Goal: Check status: Check status

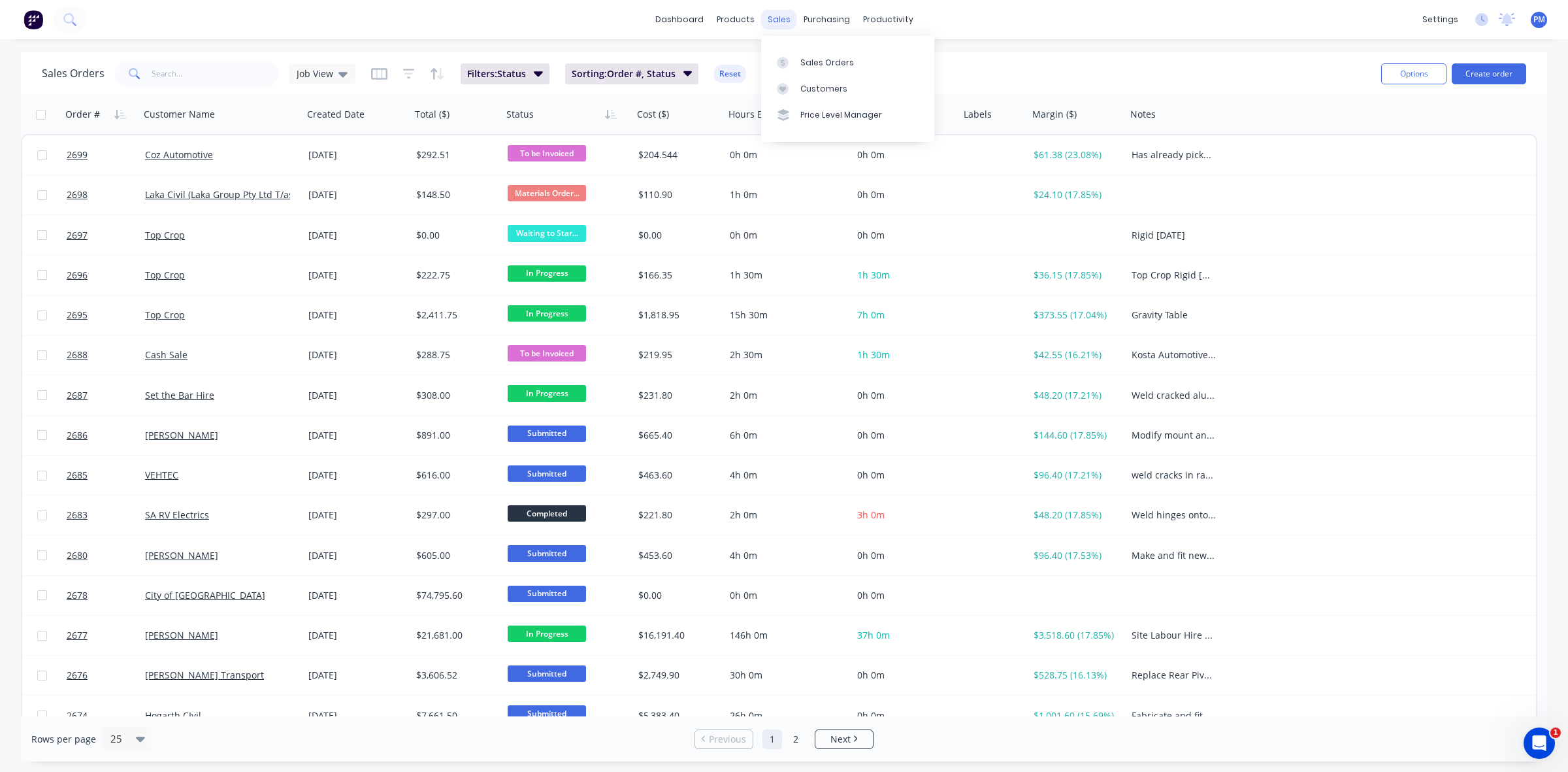
click at [775, 18] on div "sales" at bounding box center [778, 19] width 36 height 19
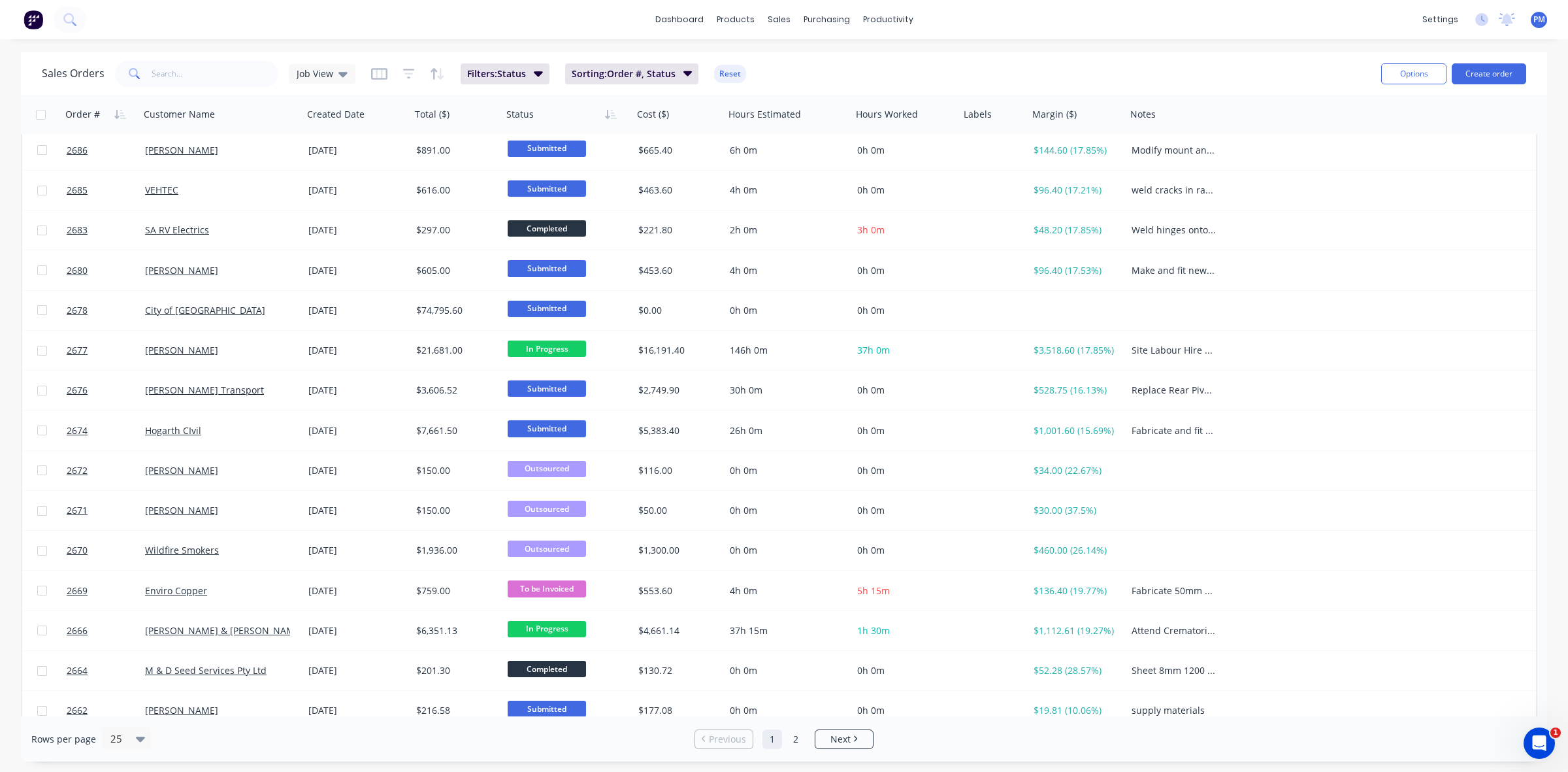
scroll to position [418, 0]
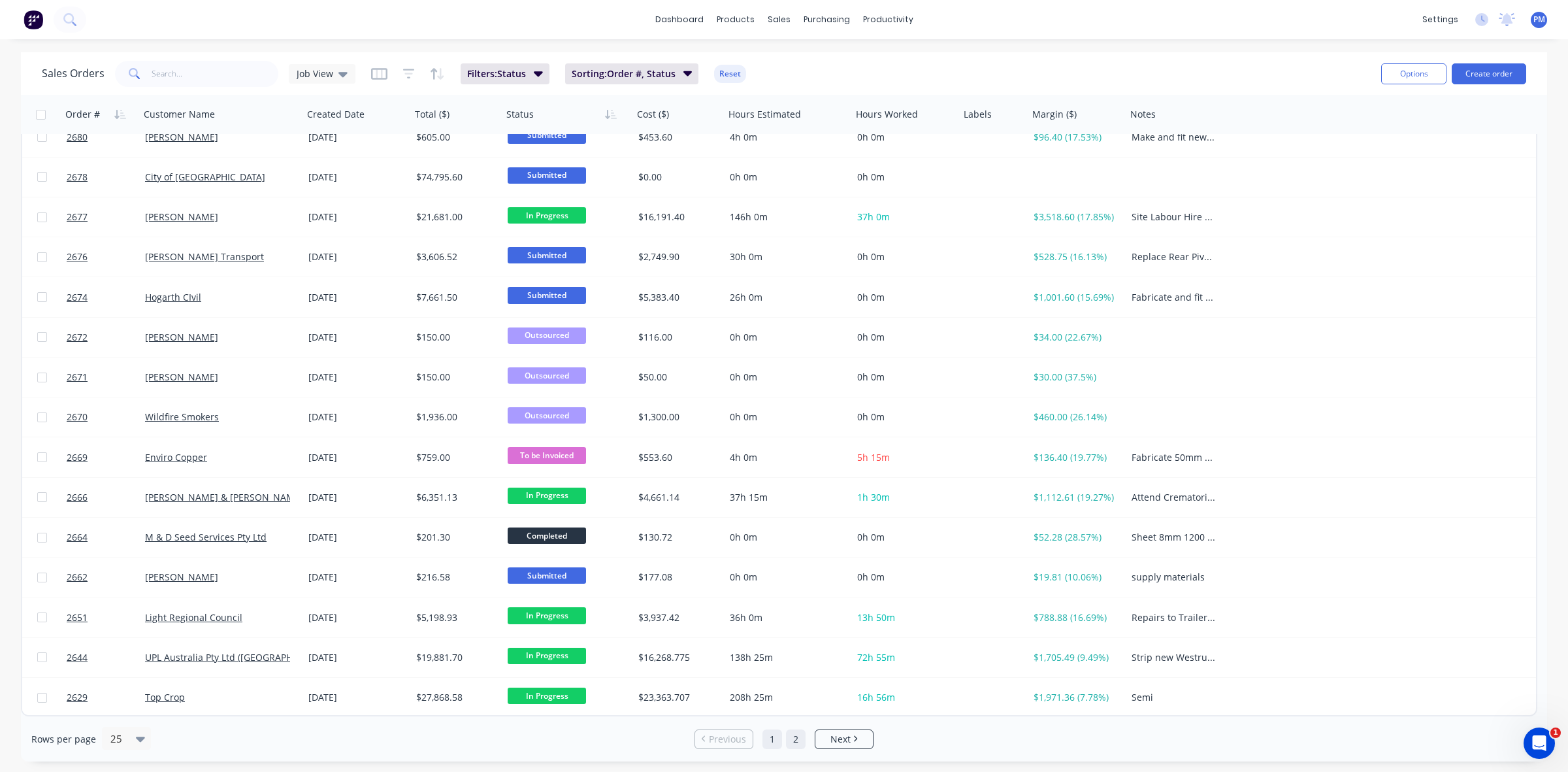
click at [797, 740] on link "2" at bounding box center [795, 738] width 19 height 19
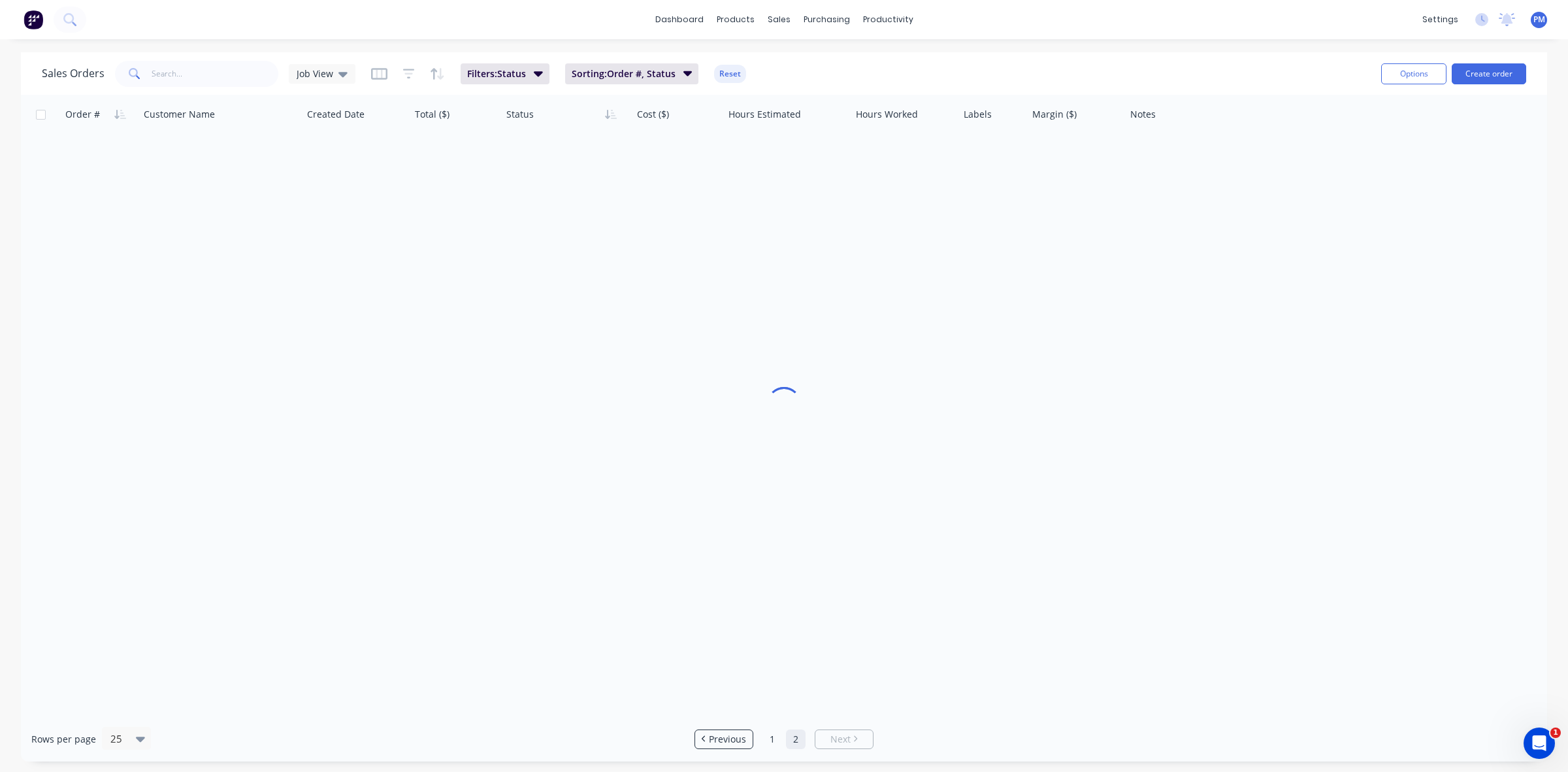
scroll to position [0, 0]
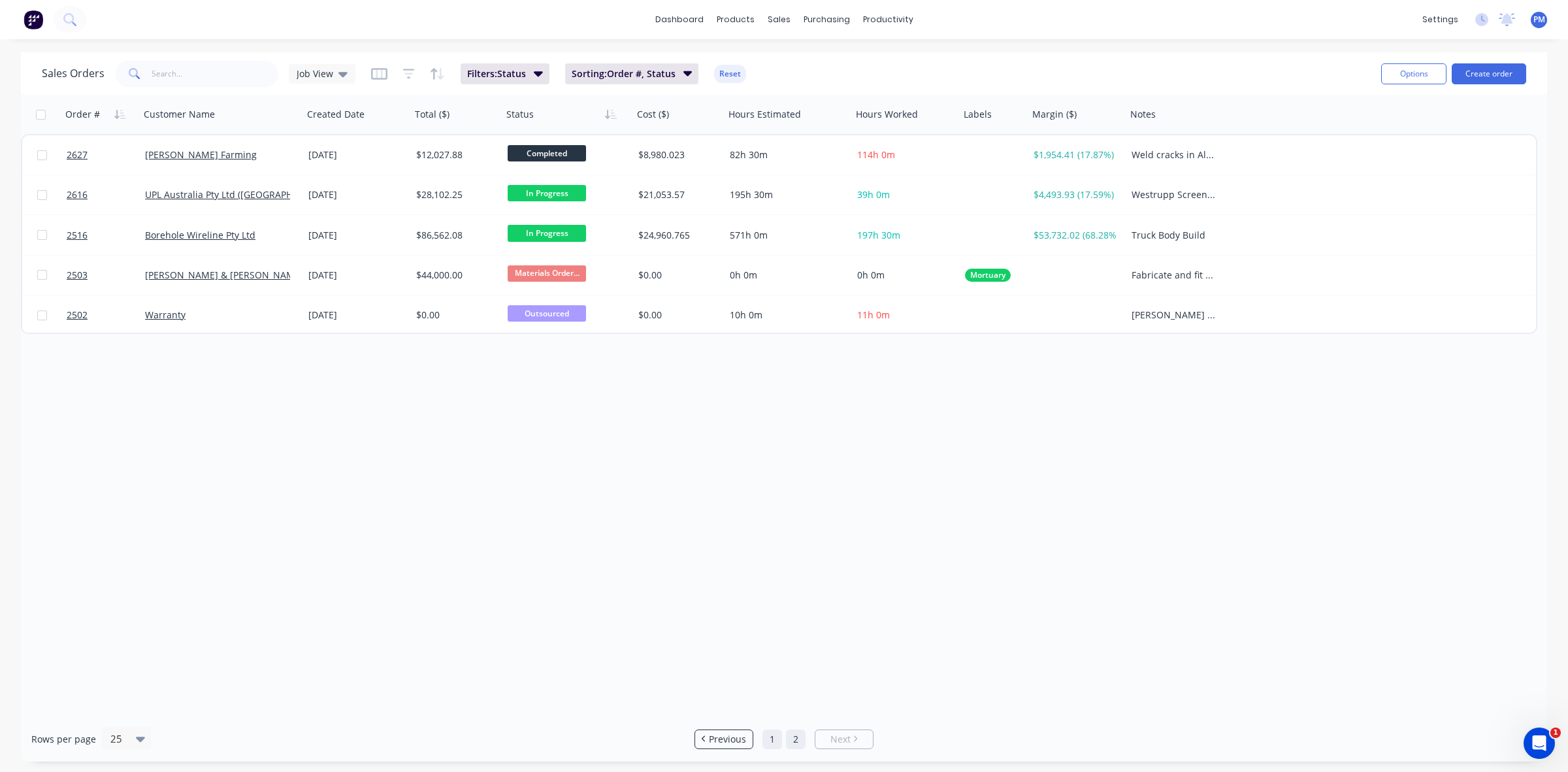
click at [772, 742] on link "1" at bounding box center [772, 738] width 19 height 19
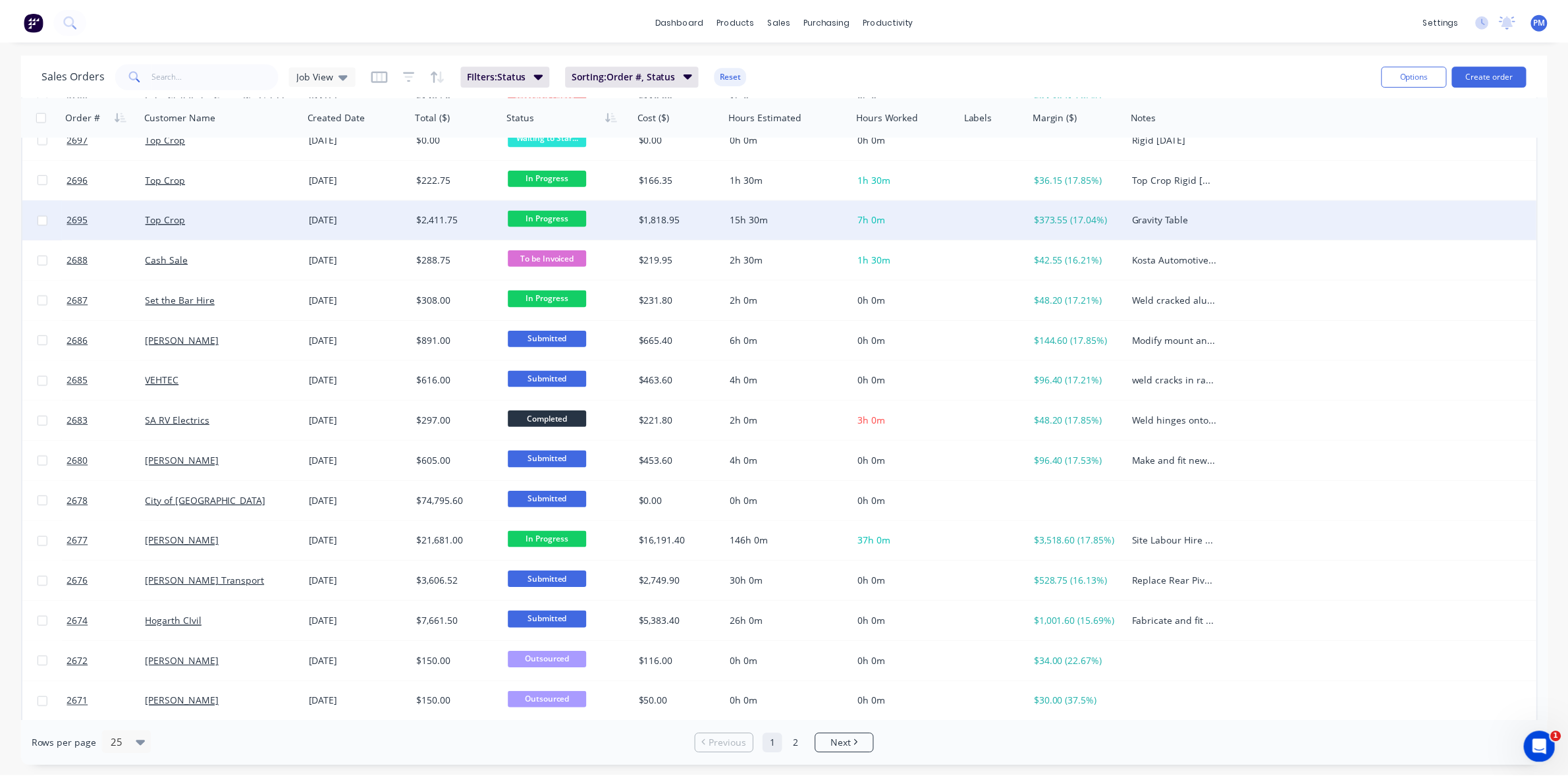
scroll to position [165, 0]
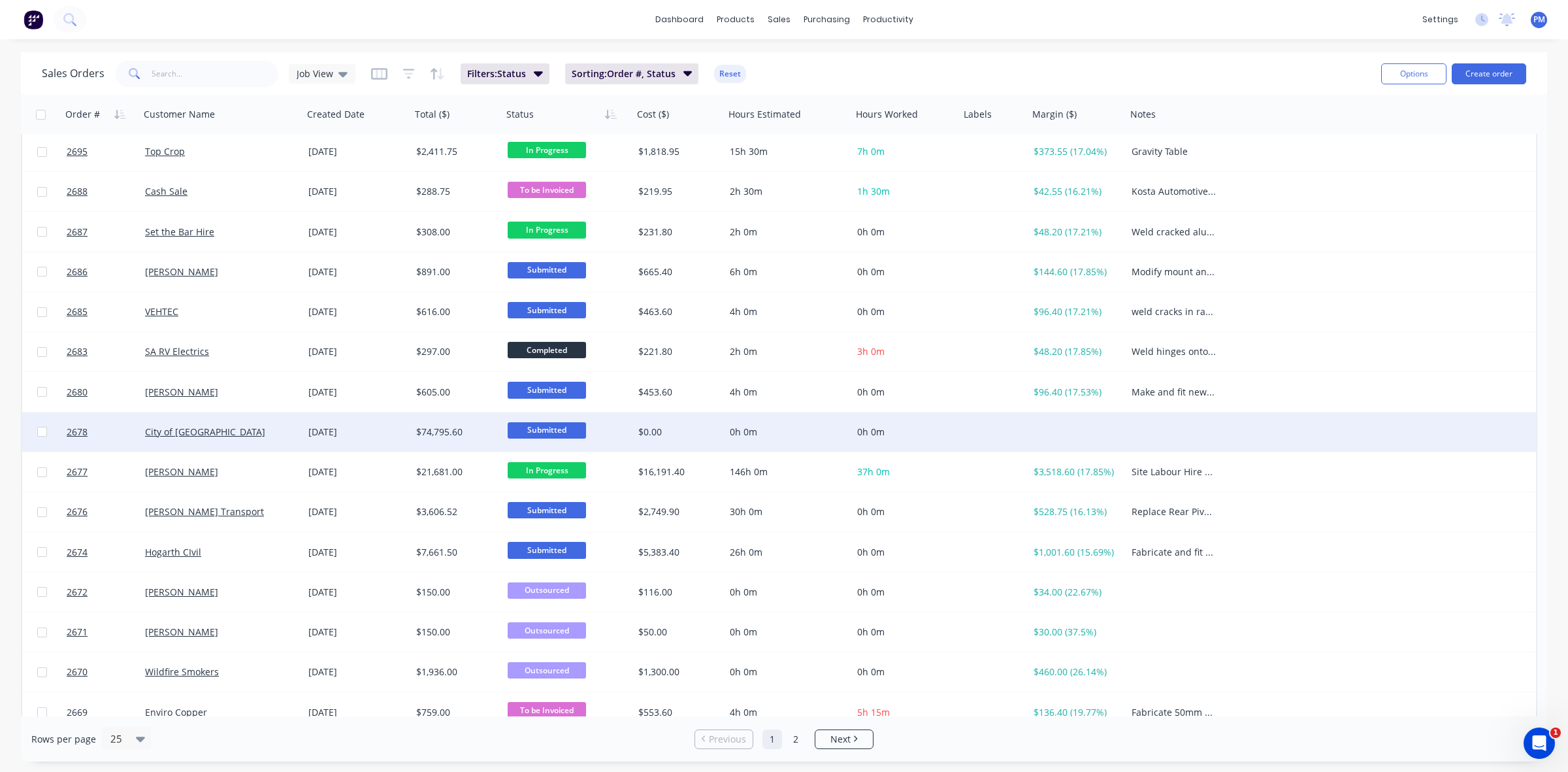
click at [260, 441] on div "City of [GEOGRAPHIC_DATA]" at bounding box center [221, 432] width 164 height 39
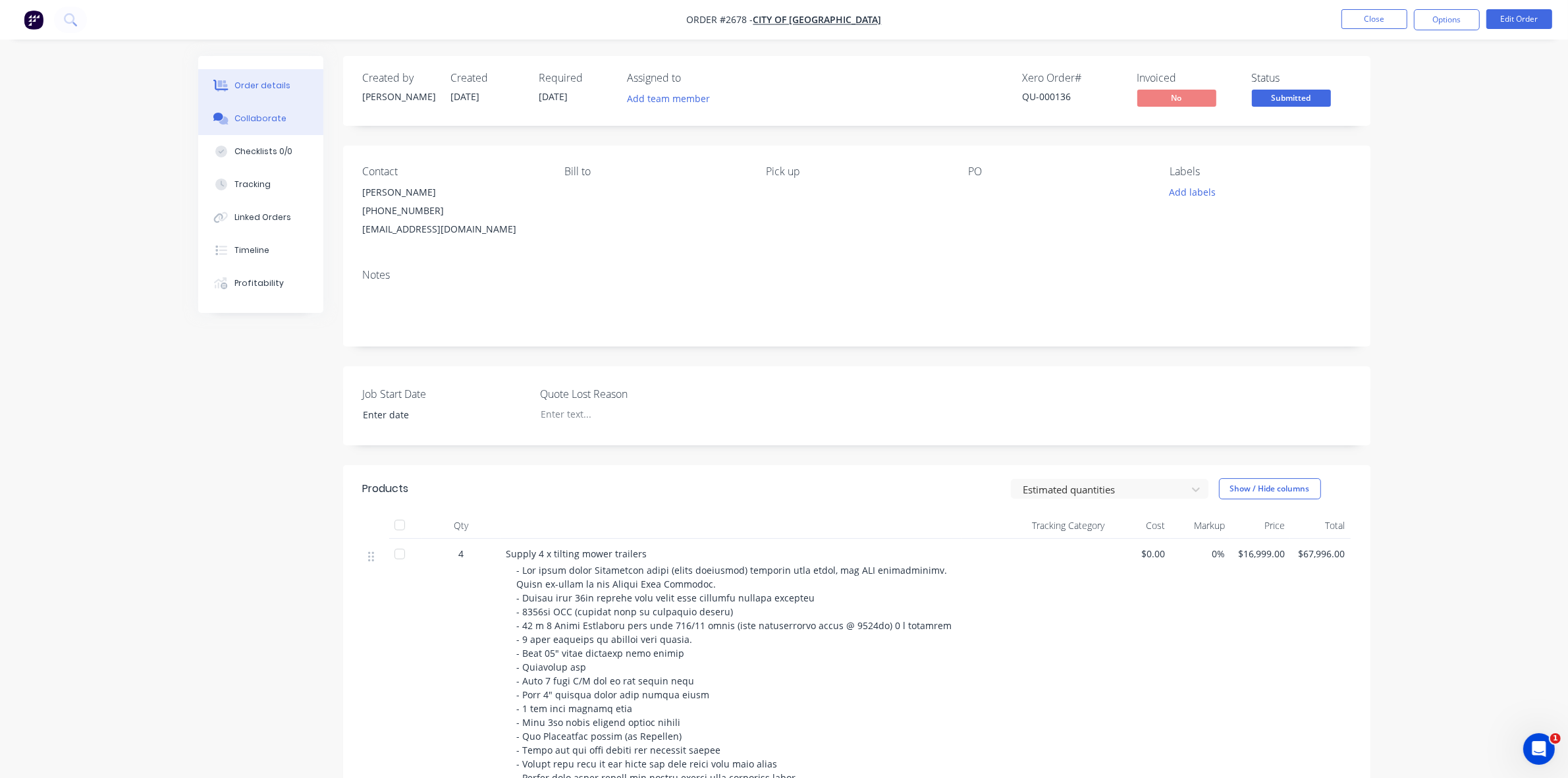
click at [249, 115] on div "Collaborate" at bounding box center [260, 118] width 52 height 12
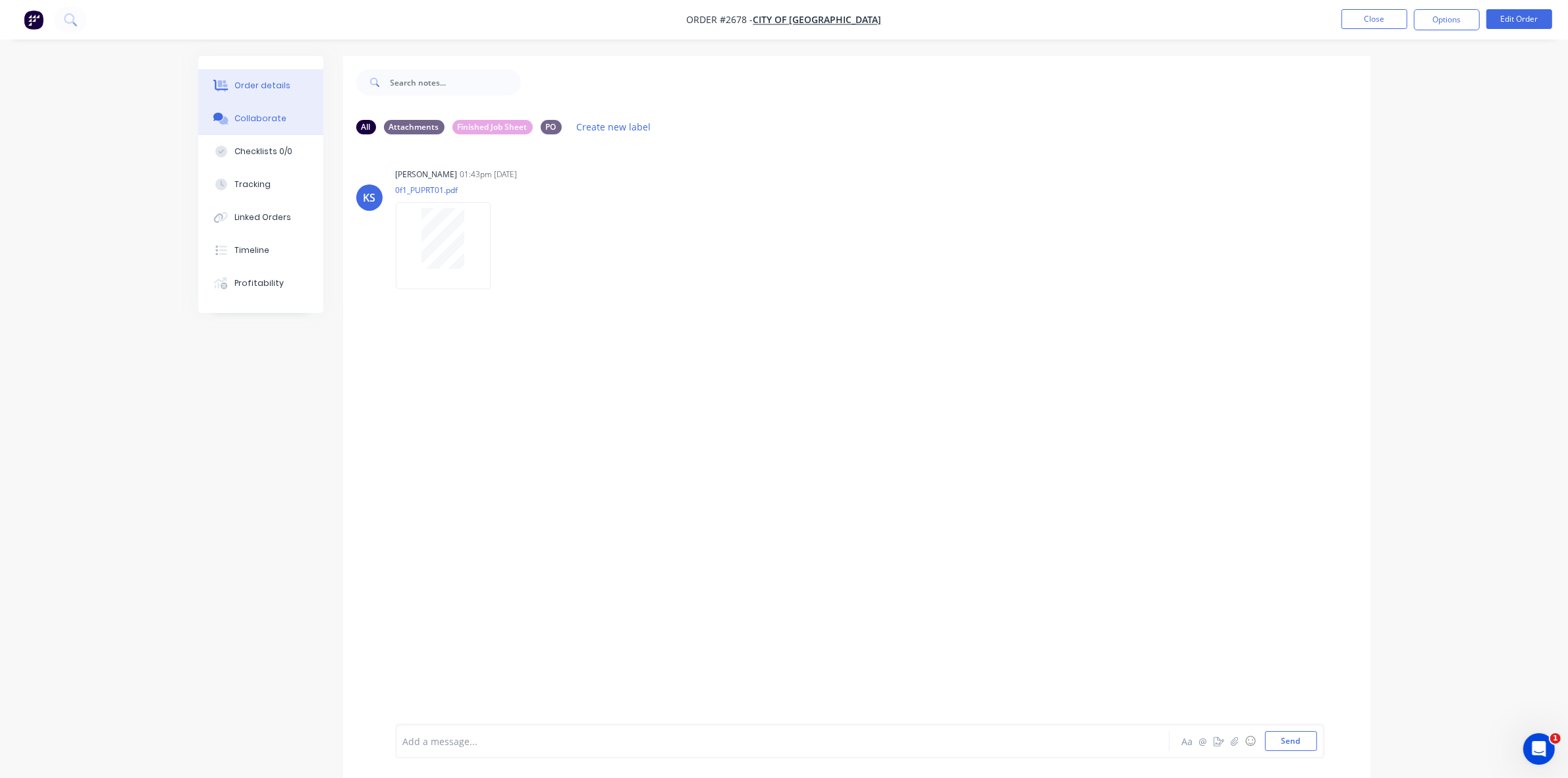
click at [251, 87] on div "Order details" at bounding box center [262, 85] width 56 height 12
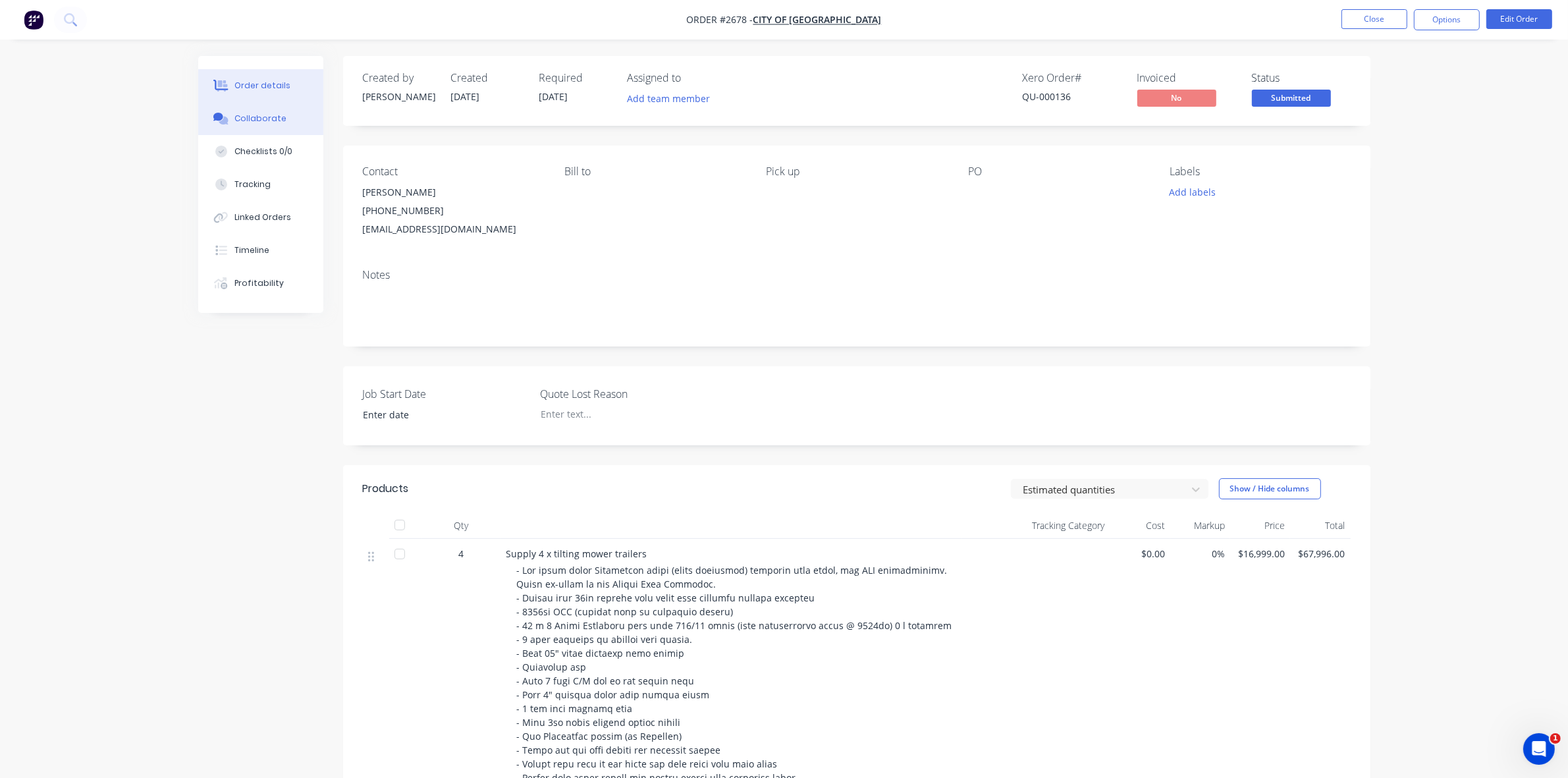
click at [267, 119] on div "Collaborate" at bounding box center [260, 118] width 52 height 12
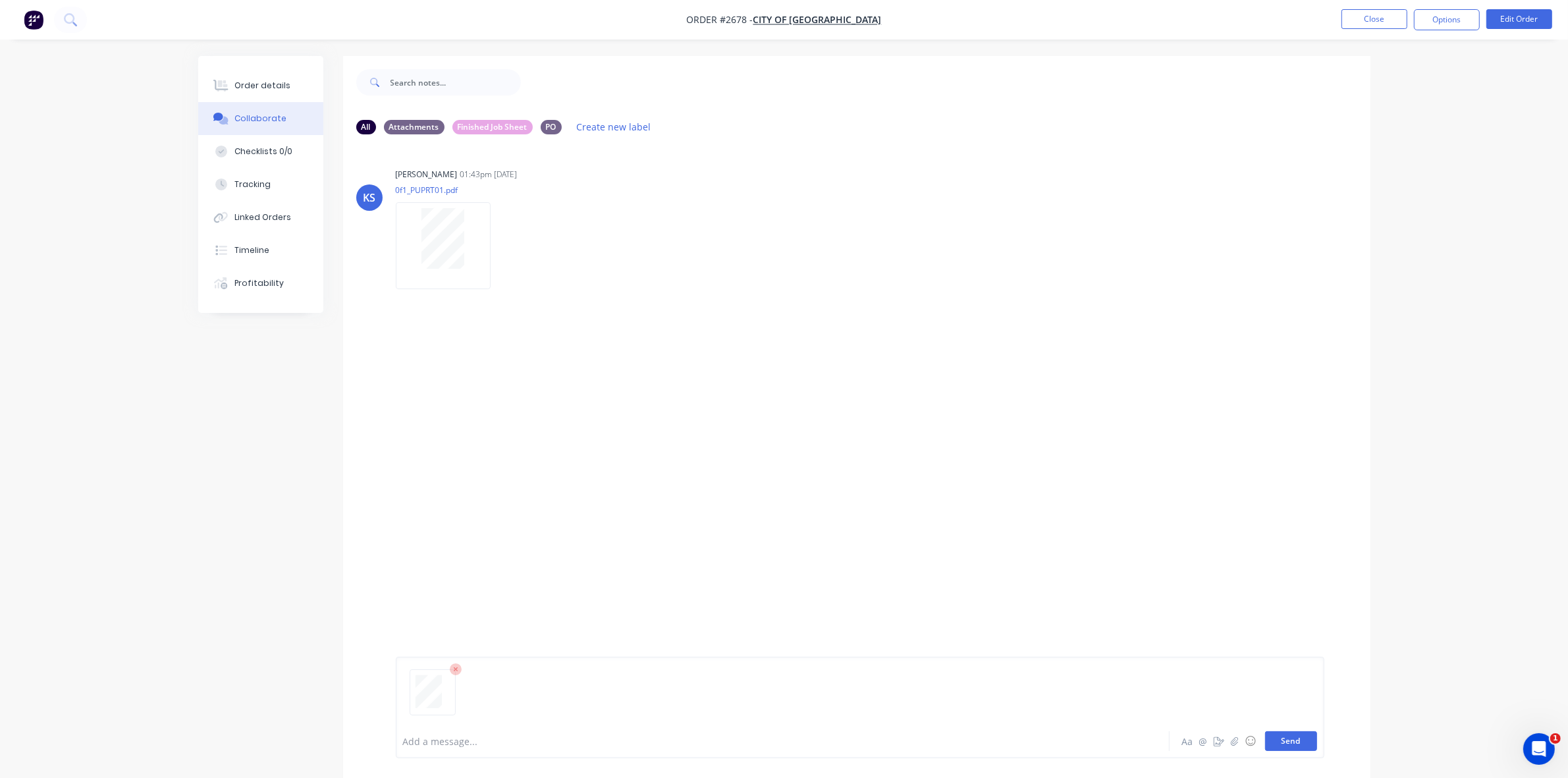
click at [1298, 745] on button "Send" at bounding box center [1291, 740] width 52 height 19
click at [1283, 741] on button "Send" at bounding box center [1291, 740] width 52 height 19
click at [275, 86] on div "Order details" at bounding box center [262, 85] width 56 height 12
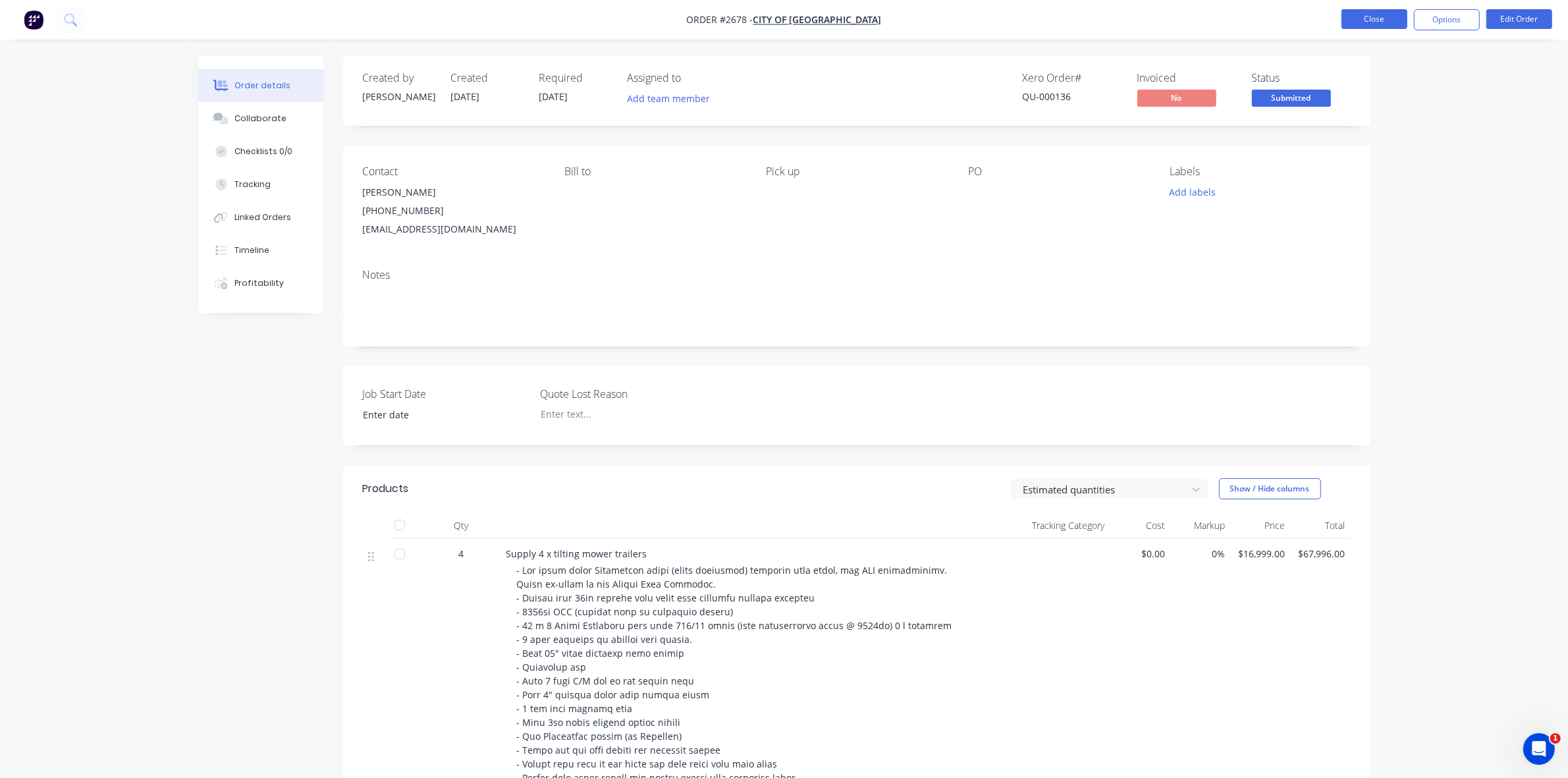
click at [1370, 10] on button "Close" at bounding box center [1374, 18] width 65 height 19
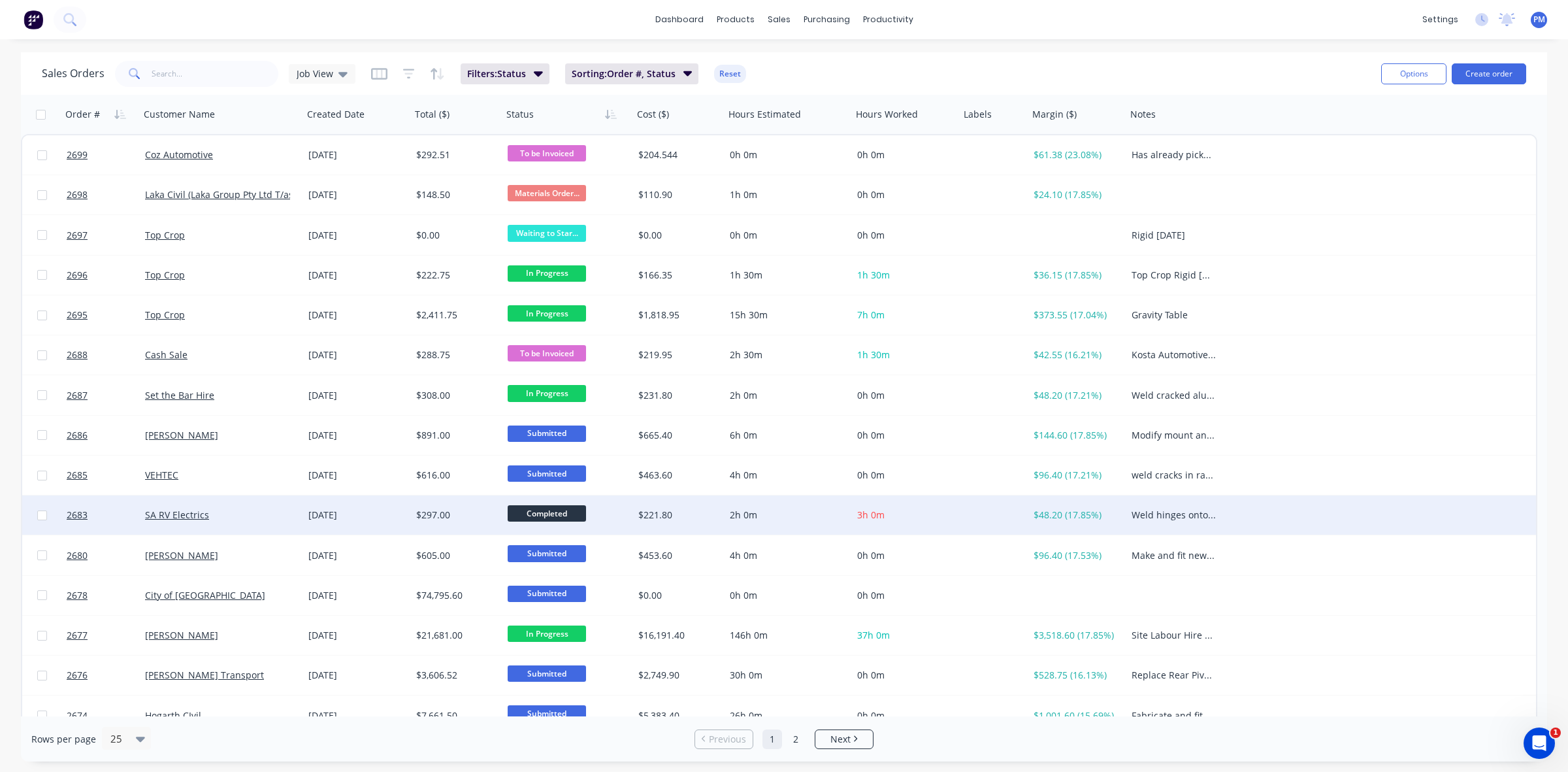
click at [259, 514] on div "SA RV Electrics" at bounding box center [218, 515] width 145 height 13
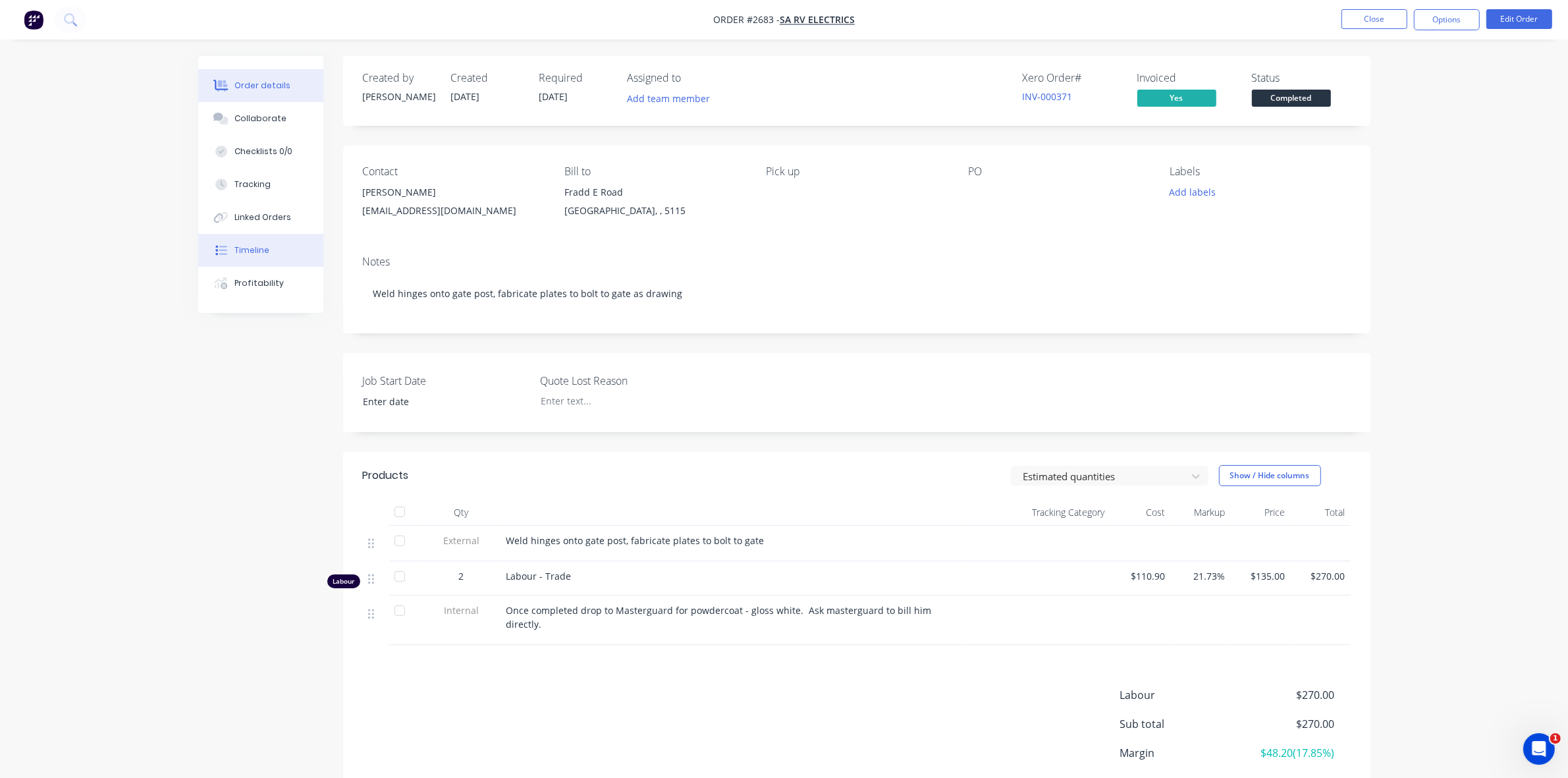
click at [257, 247] on div "Timeline" at bounding box center [252, 250] width 35 height 12
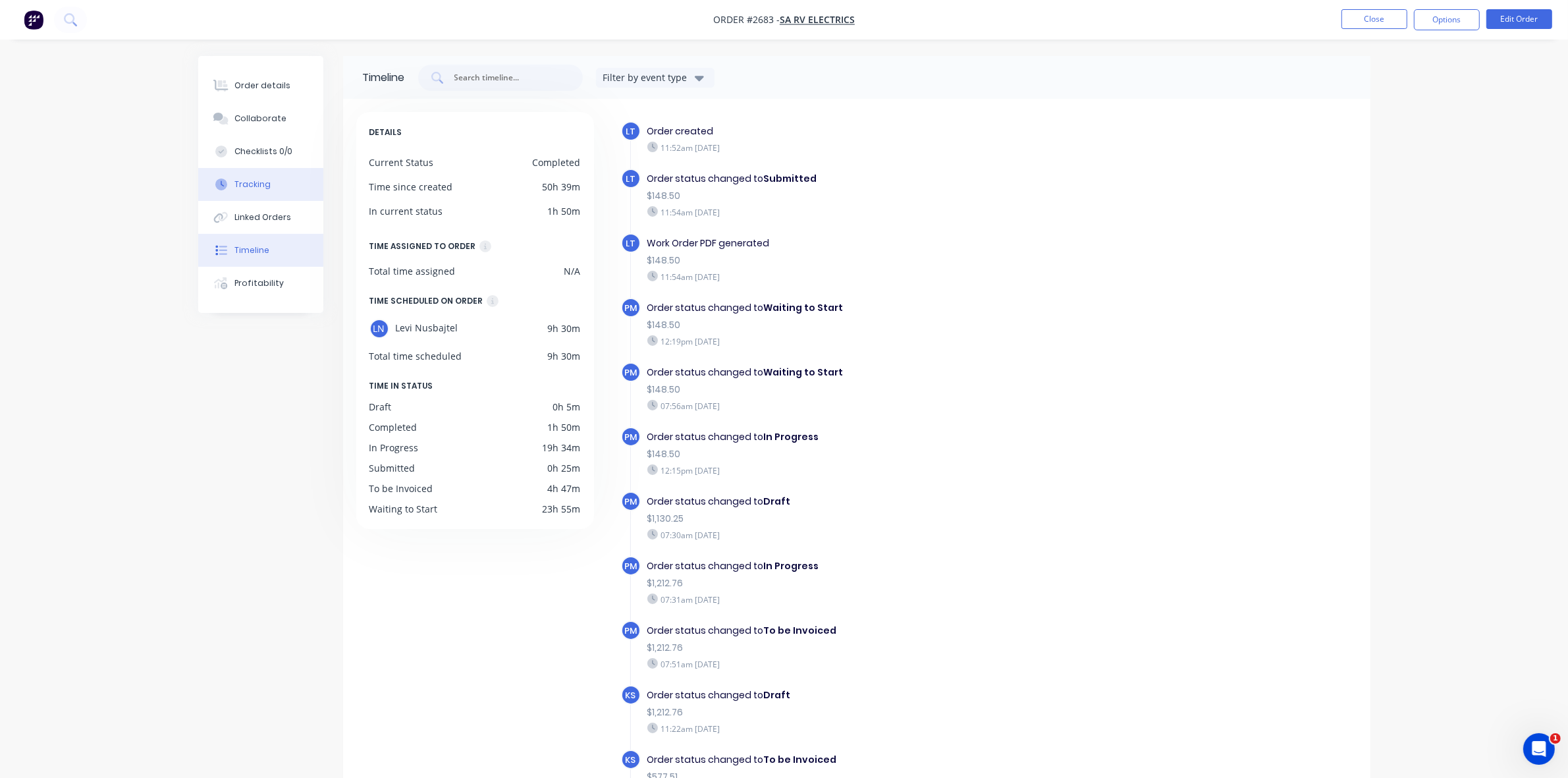
click at [261, 179] on div "Tracking" at bounding box center [252, 184] width 36 height 12
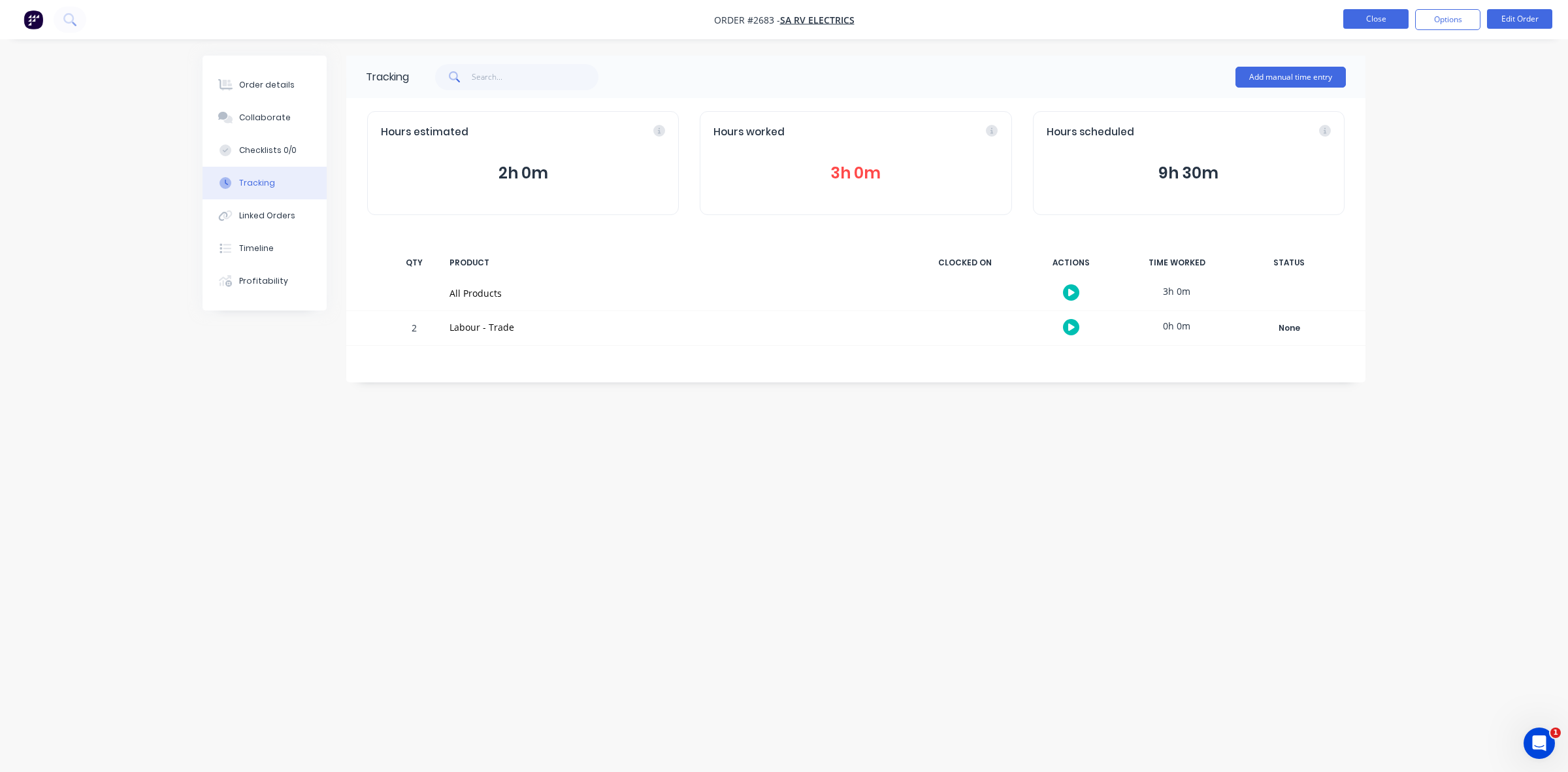
click at [1360, 21] on button "Close" at bounding box center [1375, 18] width 65 height 19
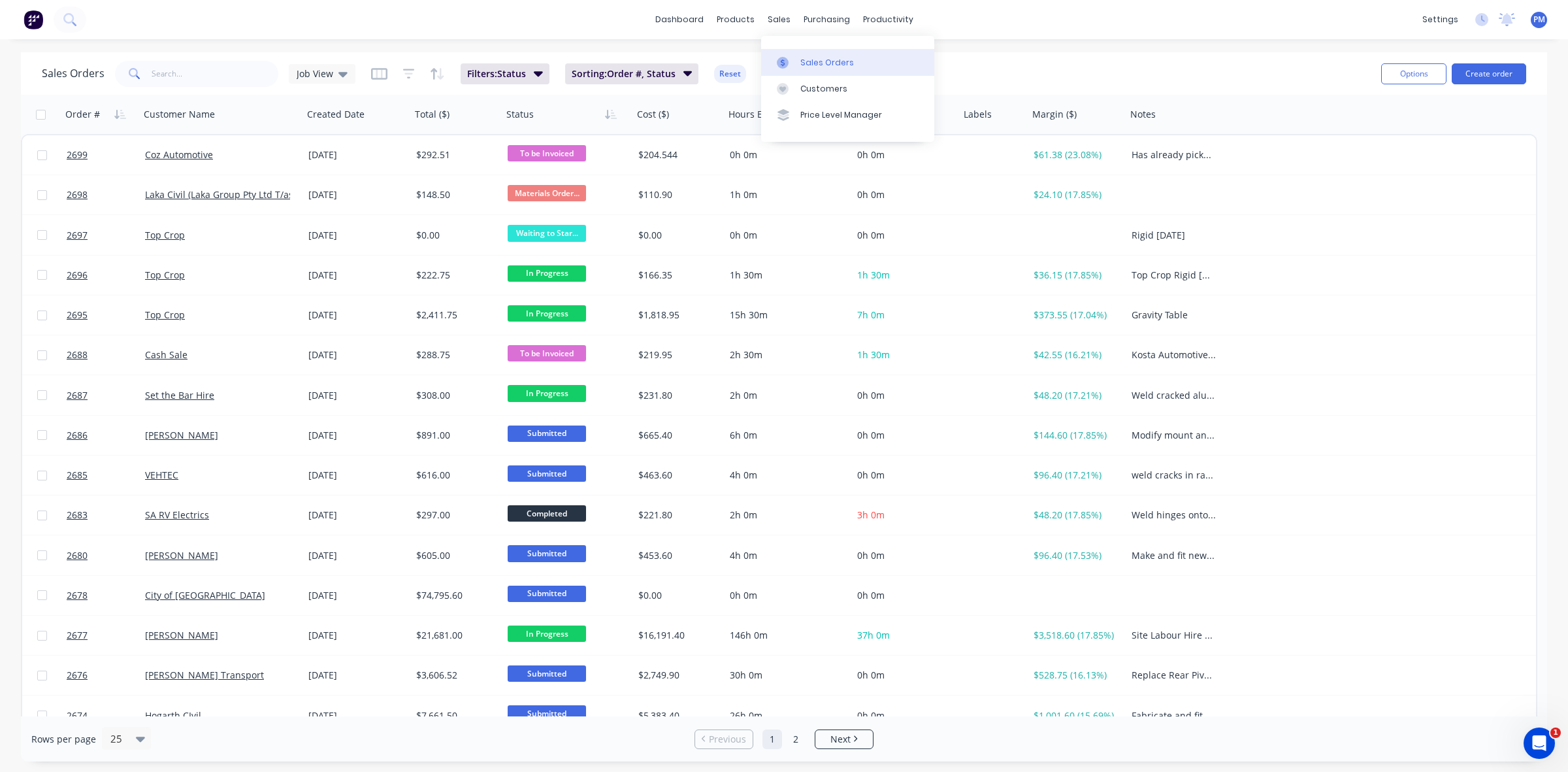
click at [820, 63] on div "Sales Orders" at bounding box center [827, 62] width 54 height 12
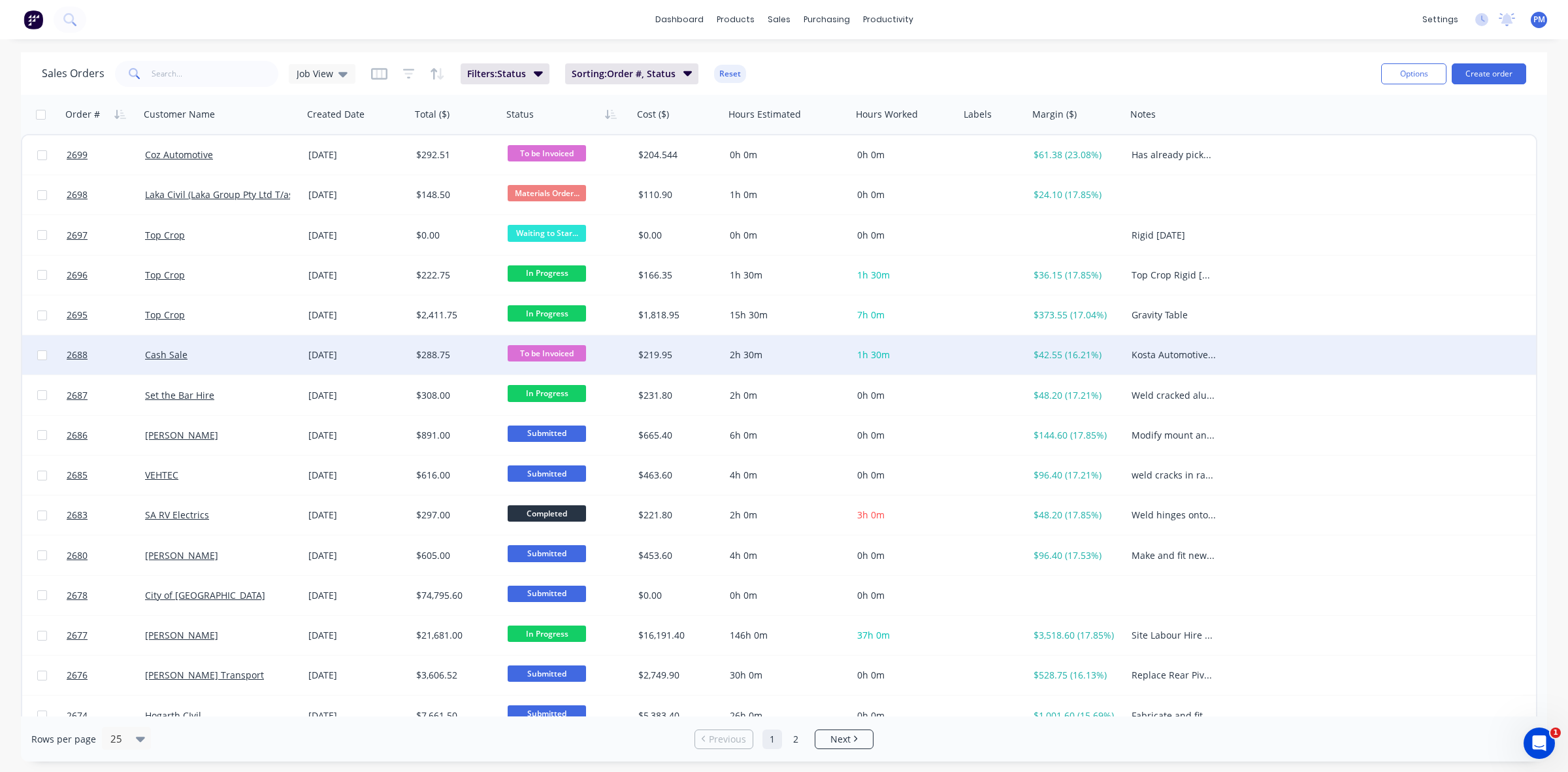
click at [246, 351] on div "Cash Sale" at bounding box center [218, 355] width 145 height 13
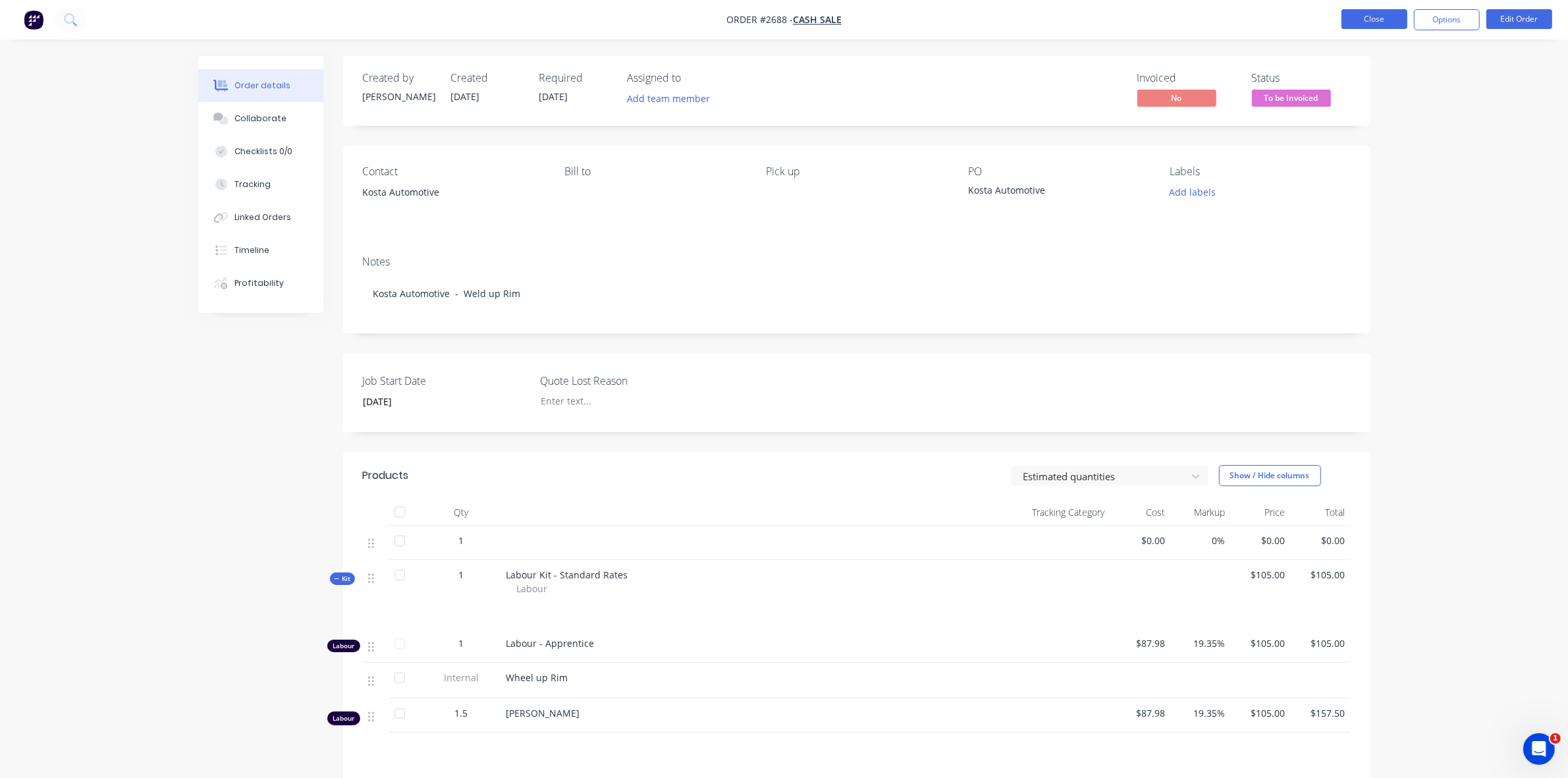
click at [1368, 14] on button "Close" at bounding box center [1374, 18] width 65 height 19
